Goal: Book appointment/travel/reservation

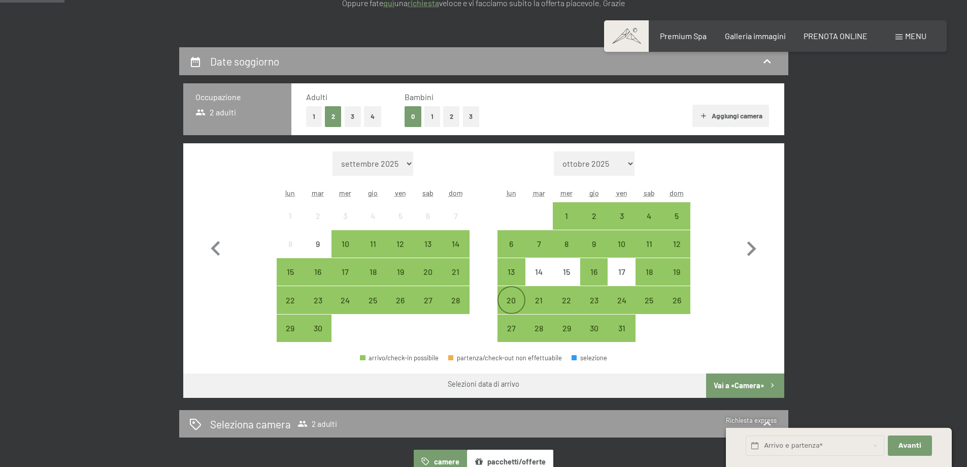
click at [513, 305] on div "20" at bounding box center [511, 308] width 25 height 25
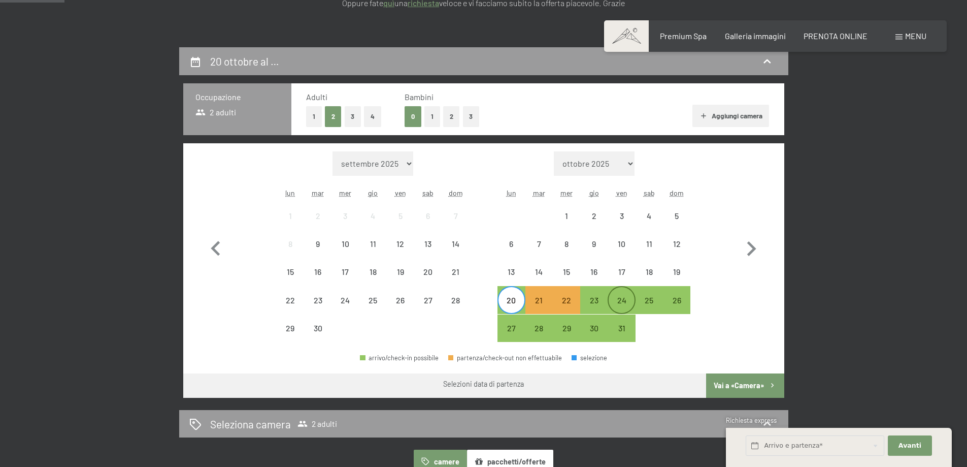
click at [618, 292] on div "24" at bounding box center [621, 299] width 25 height 25
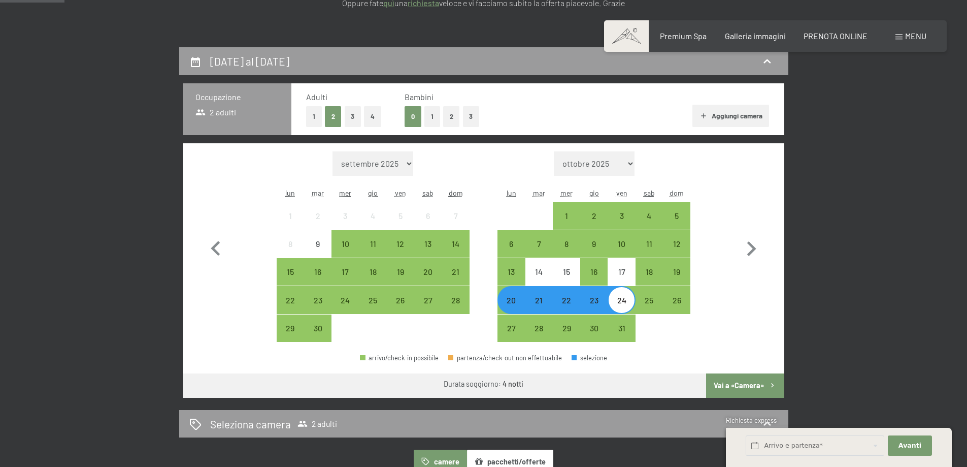
click at [733, 384] on button "Vai a «Camera»" at bounding box center [745, 385] width 78 height 24
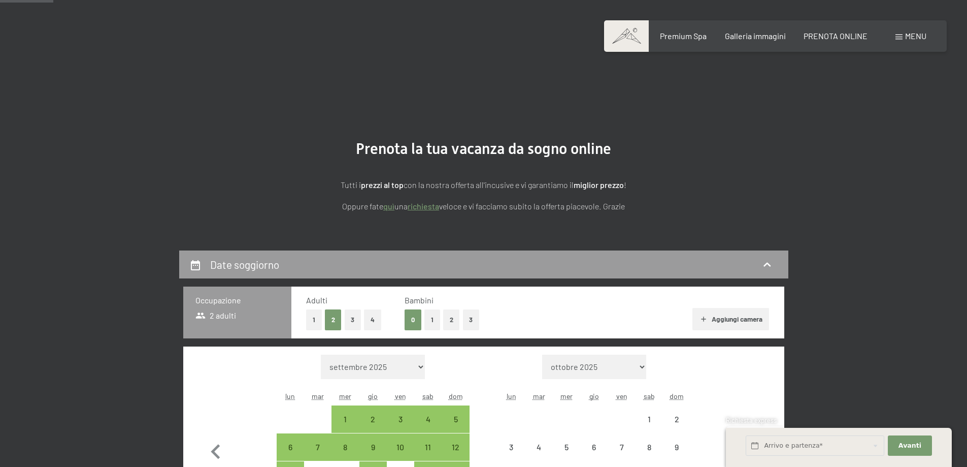
click at [754, 444] on icon "button" at bounding box center [751, 451] width 9 height 15
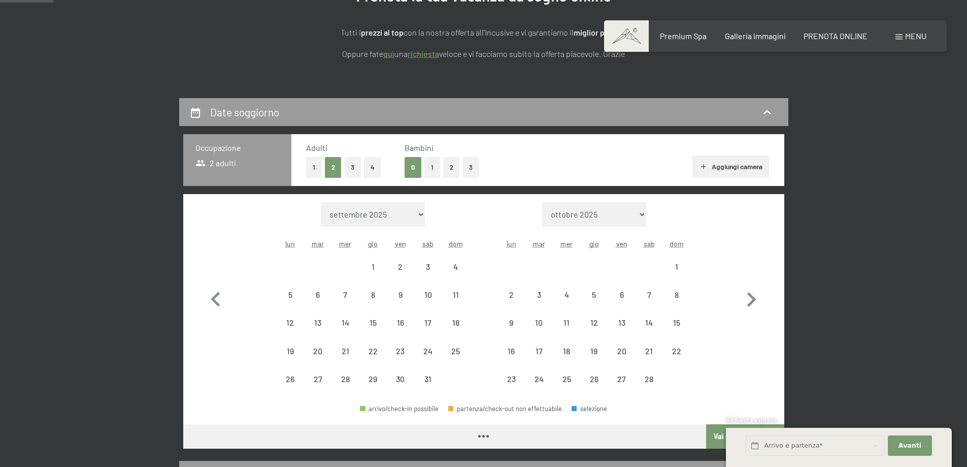
scroll to position [152, 0]
select select "[DATE]"
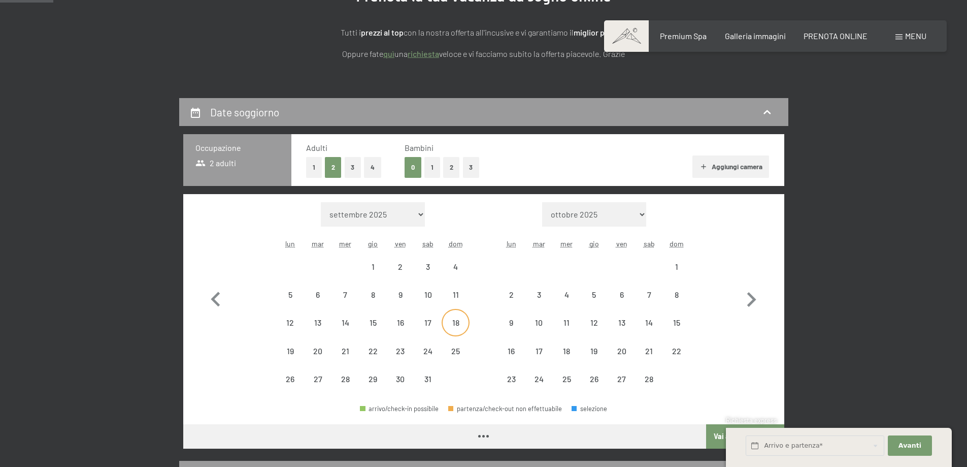
select select "[DATE]"
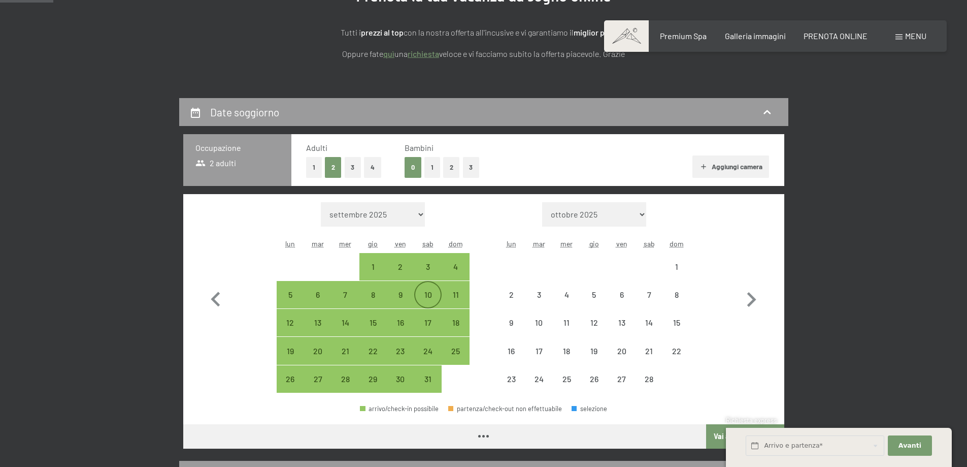
select select "[DATE]"
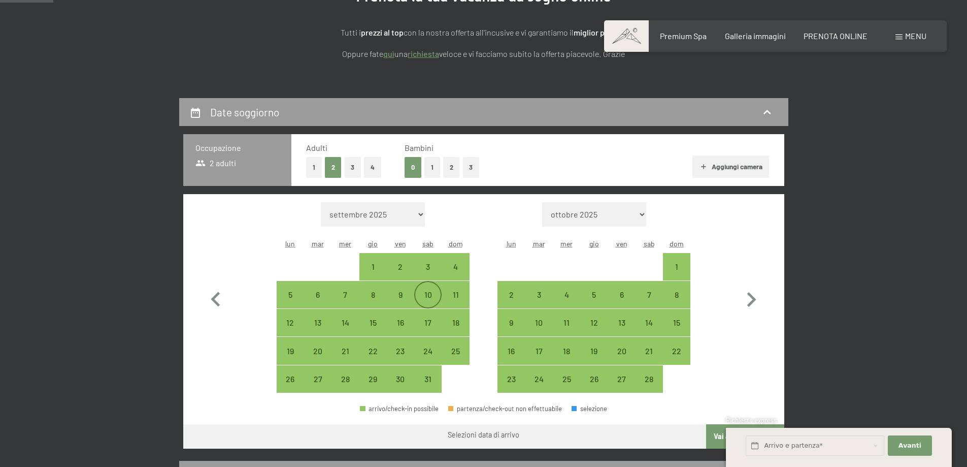
click at [429, 292] on div "10" at bounding box center [427, 302] width 25 height 25
select select "[DATE]"
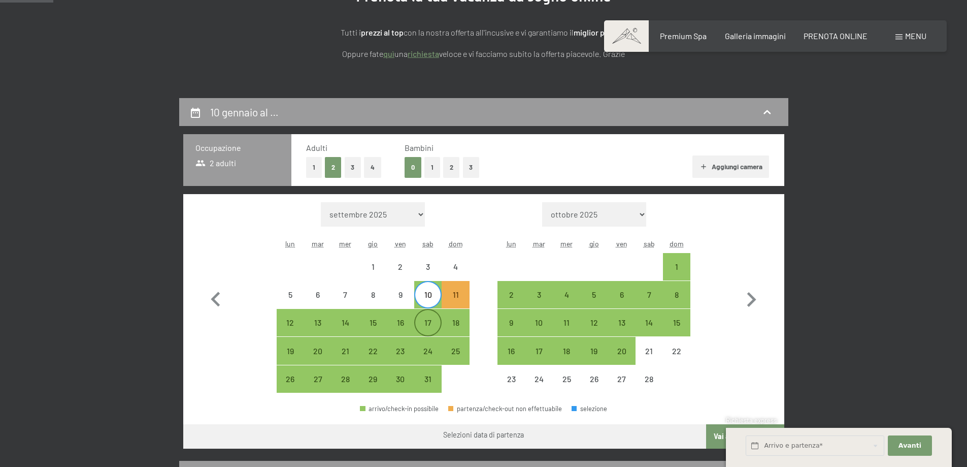
click at [431, 322] on div "17" at bounding box center [427, 330] width 25 height 25
select select "[DATE]"
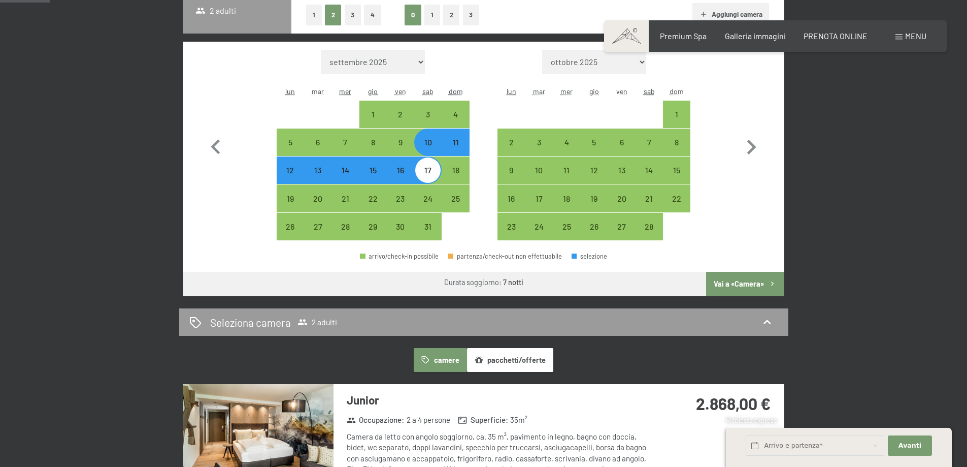
click at [749, 284] on button "Vai a «Camera»" at bounding box center [745, 284] width 78 height 24
select select "[DATE]"
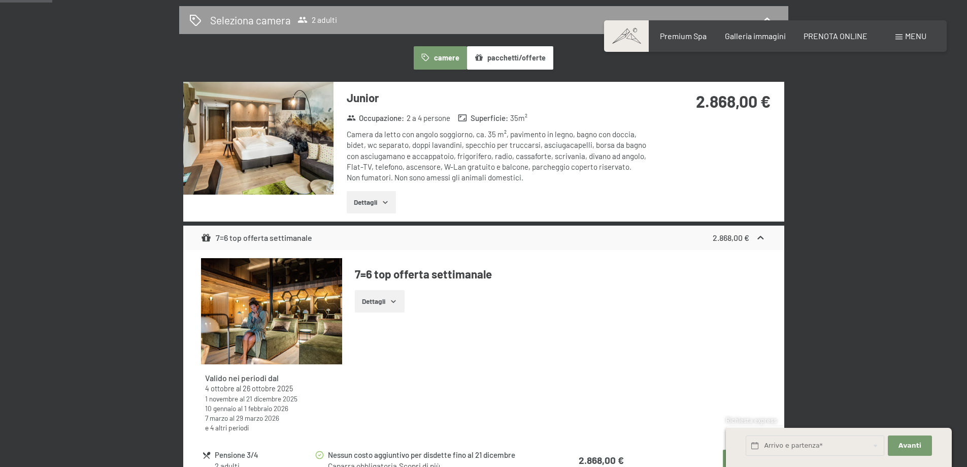
scroll to position [301, 0]
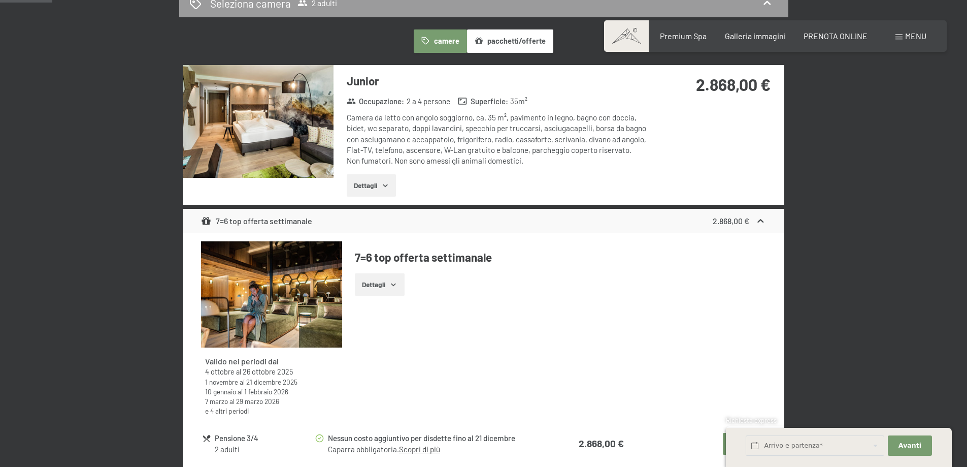
click at [375, 286] on button "Dettagli" at bounding box center [379, 284] width 49 height 22
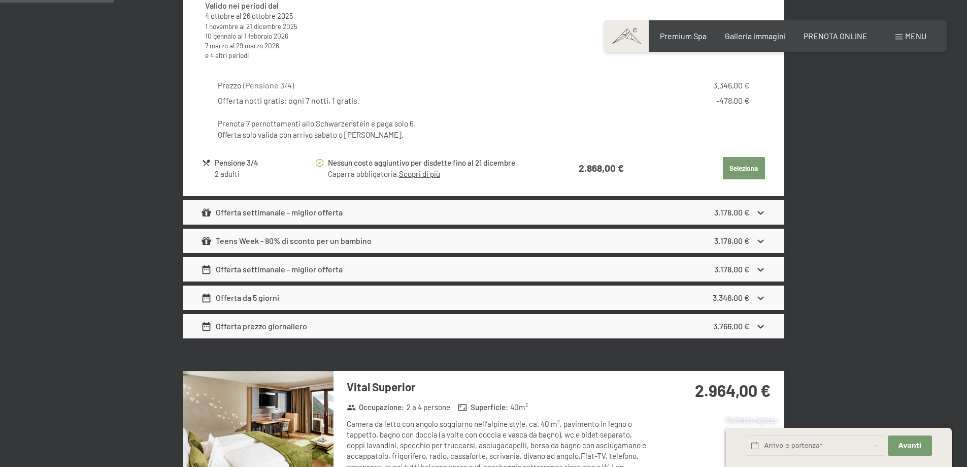
scroll to position [707, 0]
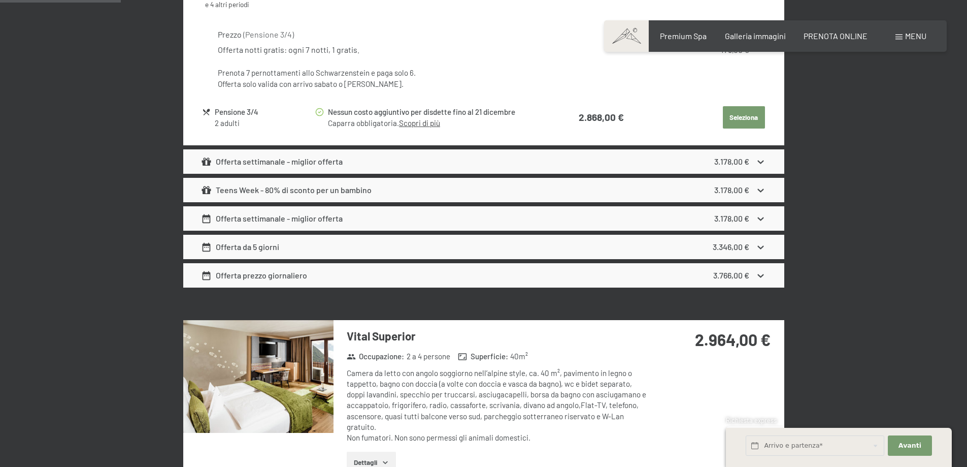
click at [764, 246] on icon at bounding box center [761, 247] width 11 height 11
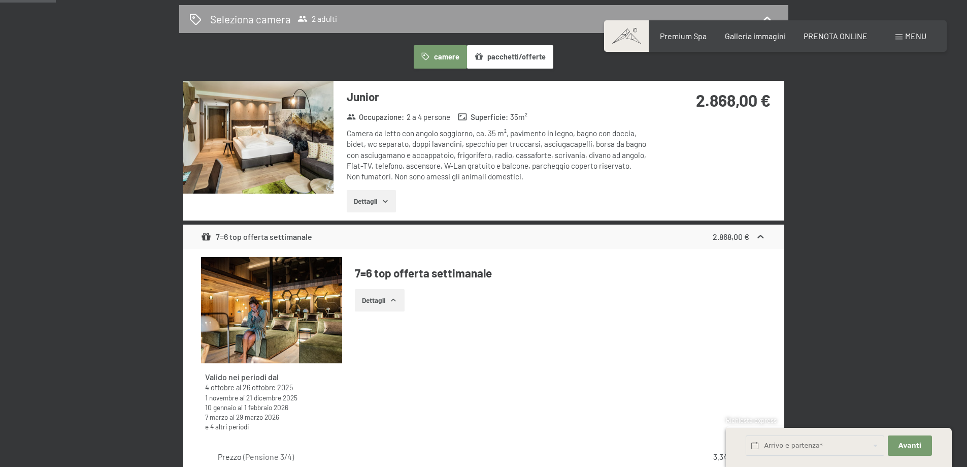
scroll to position [250, 0]
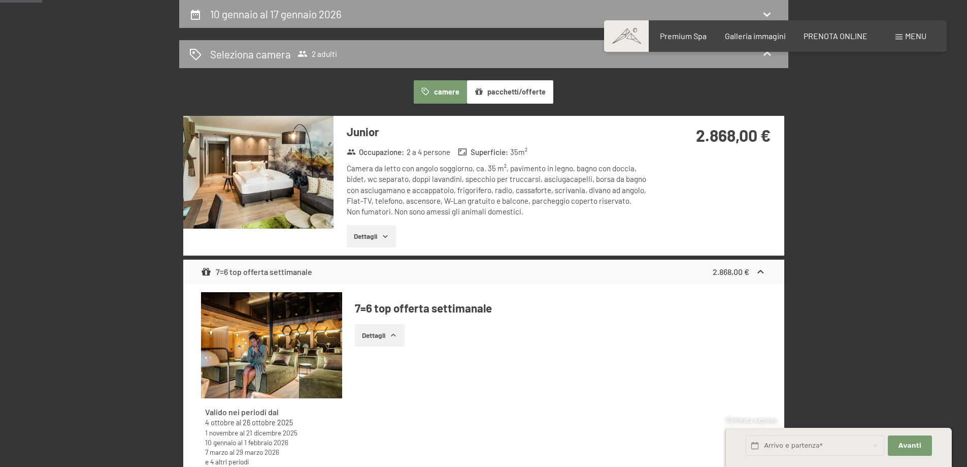
click at [279, 171] on img at bounding box center [258, 172] width 150 height 113
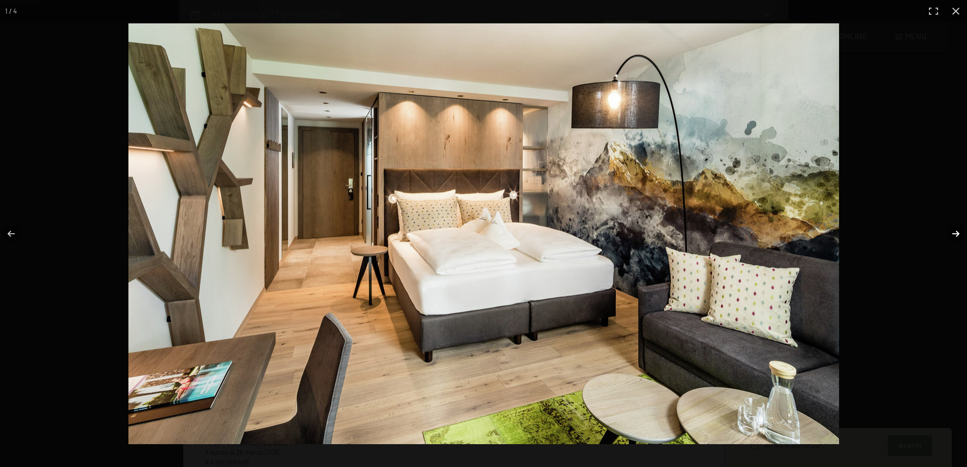
click at [957, 231] on button "button" at bounding box center [950, 233] width 36 height 51
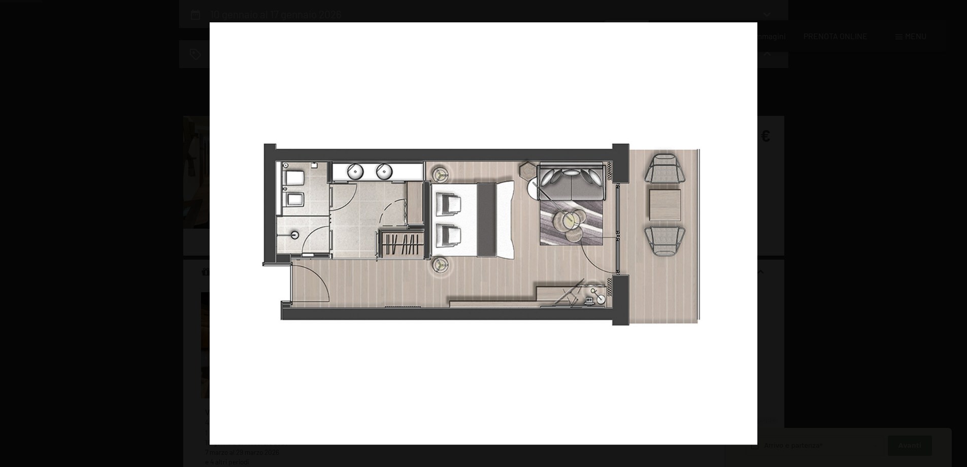
click at [957, 231] on button "button" at bounding box center [950, 233] width 36 height 51
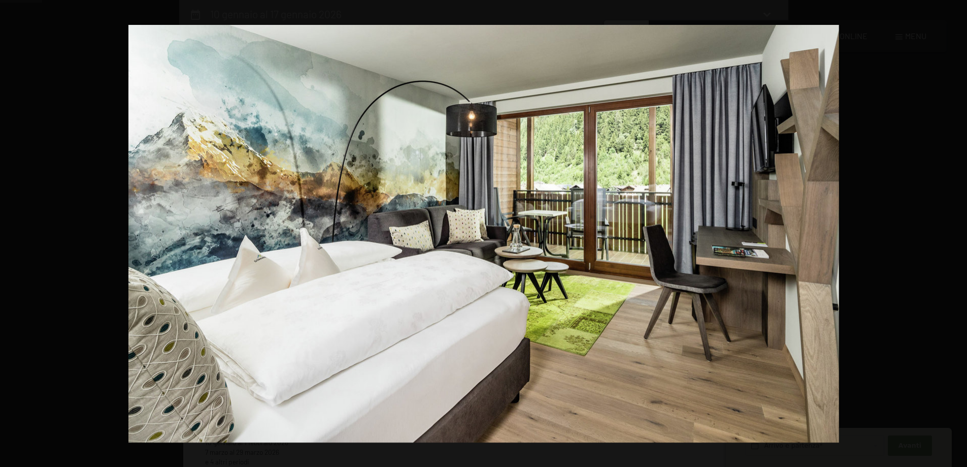
click at [957, 231] on button "button" at bounding box center [950, 233] width 36 height 51
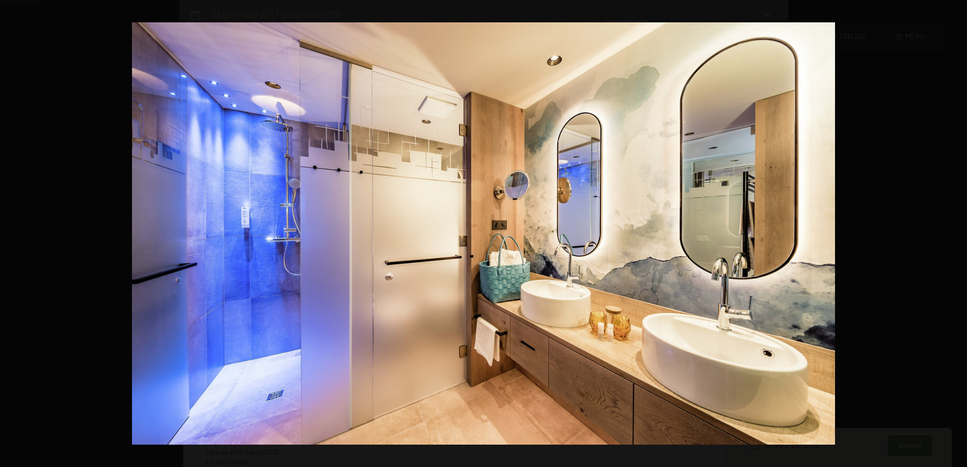
click at [957, 231] on button "button" at bounding box center [950, 233] width 36 height 51
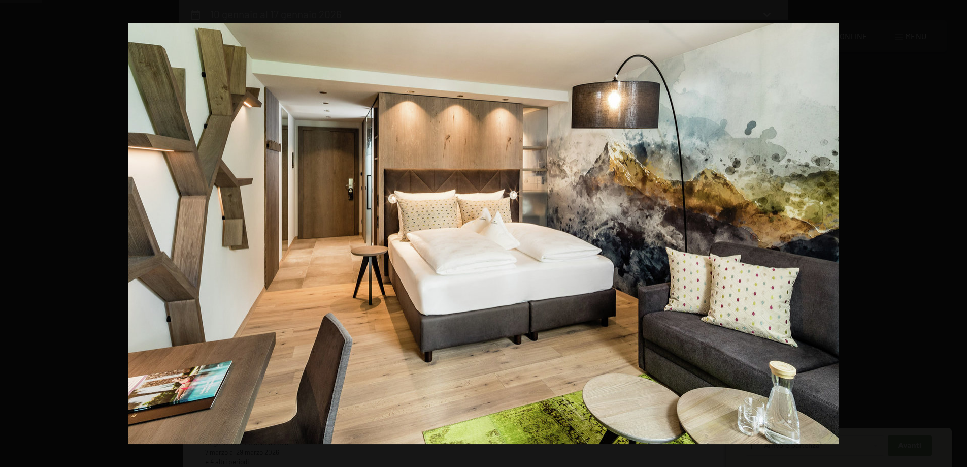
click at [957, 231] on button "button" at bounding box center [950, 233] width 36 height 51
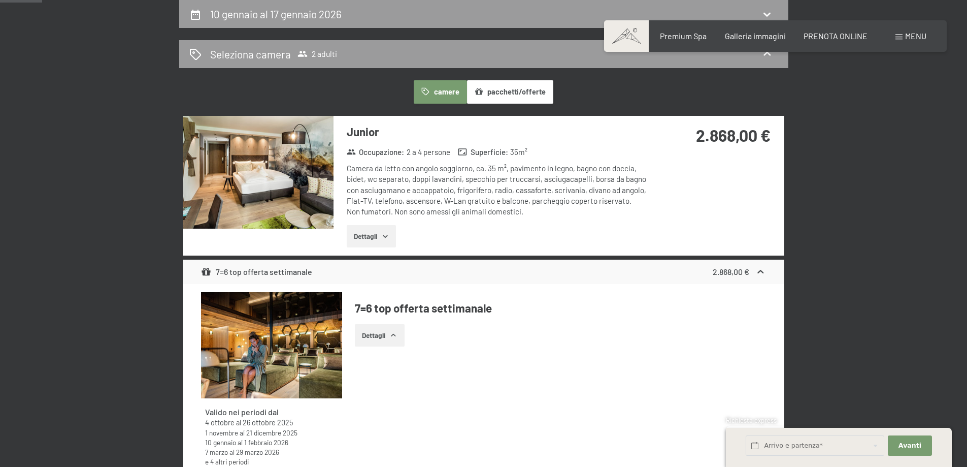
click at [0, 0] on button "button" at bounding box center [0, 0] width 0 height 0
